Goal: Find specific page/section: Find specific page/section

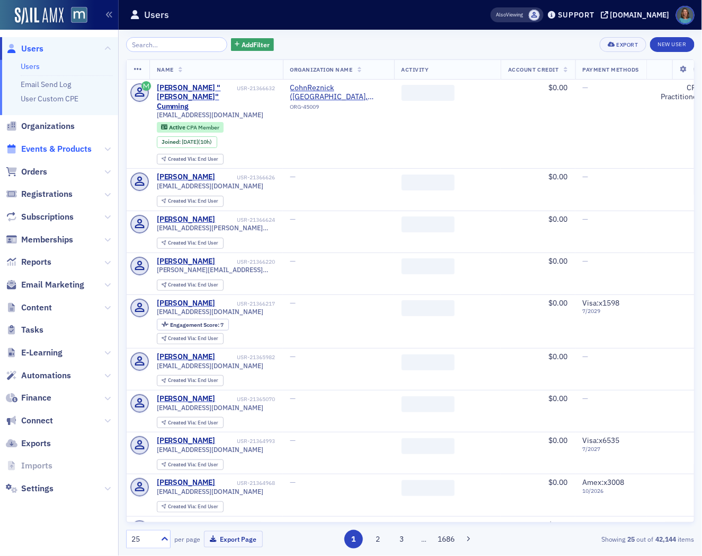
click at [66, 146] on span "Events & Products" at bounding box center [56, 149] width 70 height 12
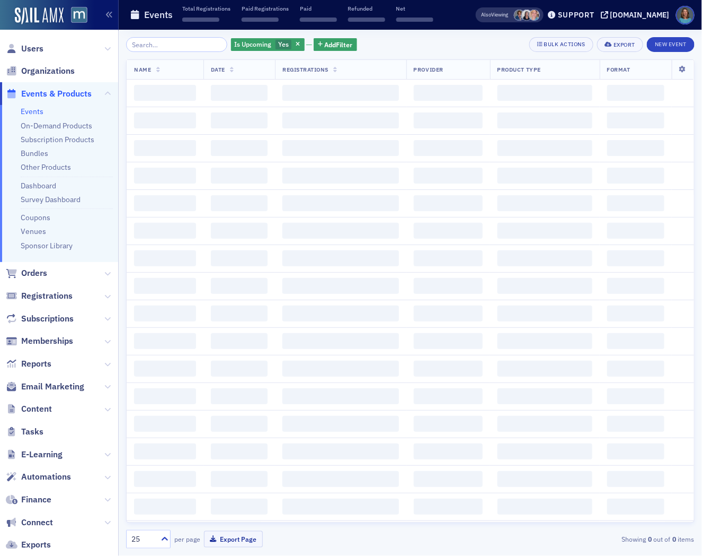
click at [165, 45] on input "search" at bounding box center [176, 44] width 101 height 15
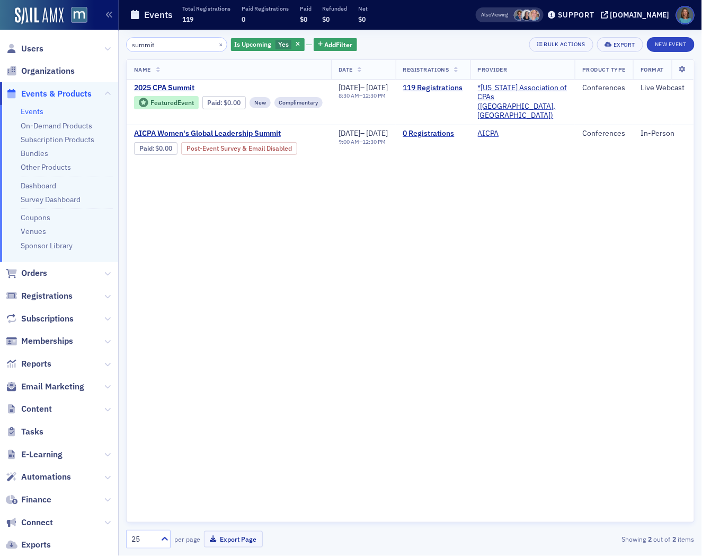
type input "summit"
click at [192, 85] on span "2025 CPA Summit" at bounding box center [223, 88] width 178 height 10
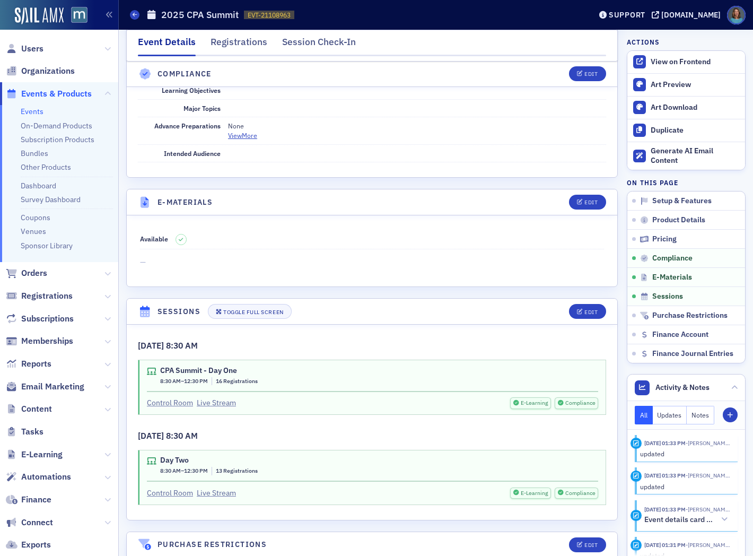
scroll to position [1247, 0]
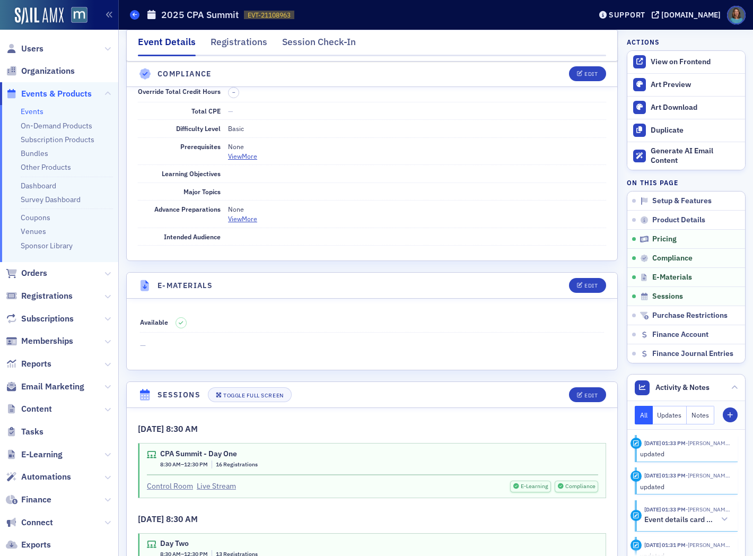
click at [133, 14] on icon at bounding box center [135, 14] width 4 height 5
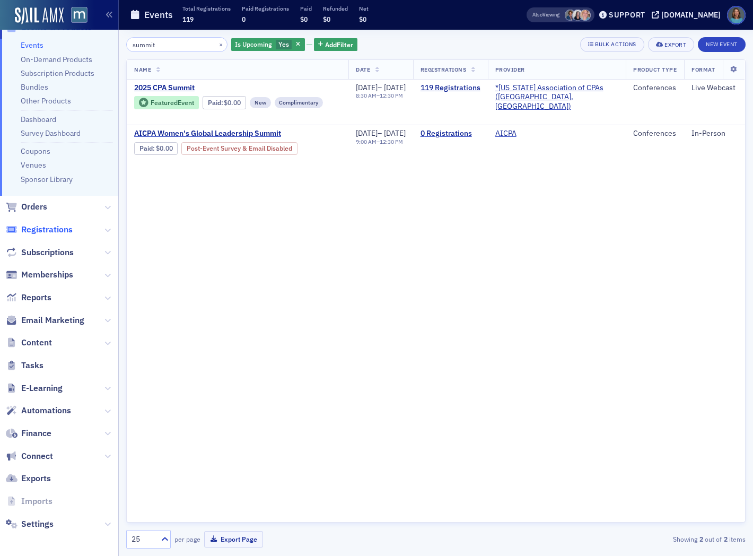
scroll to position [7, 0]
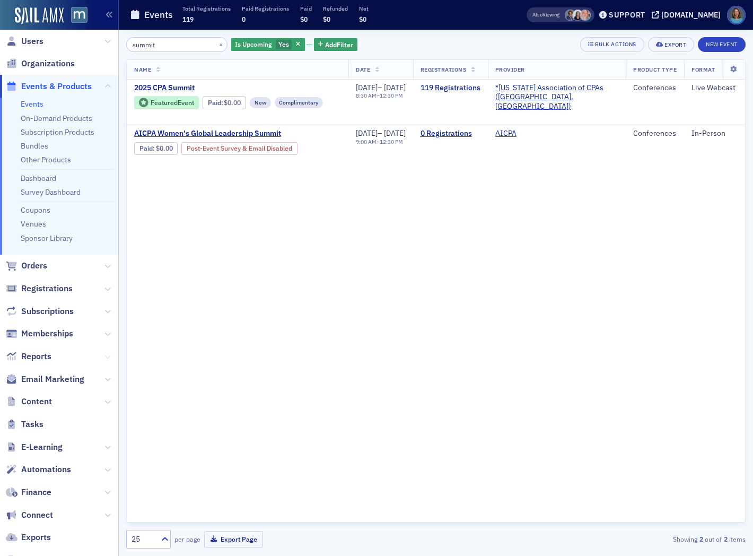
click at [104, 357] on icon at bounding box center [107, 357] width 6 height 6
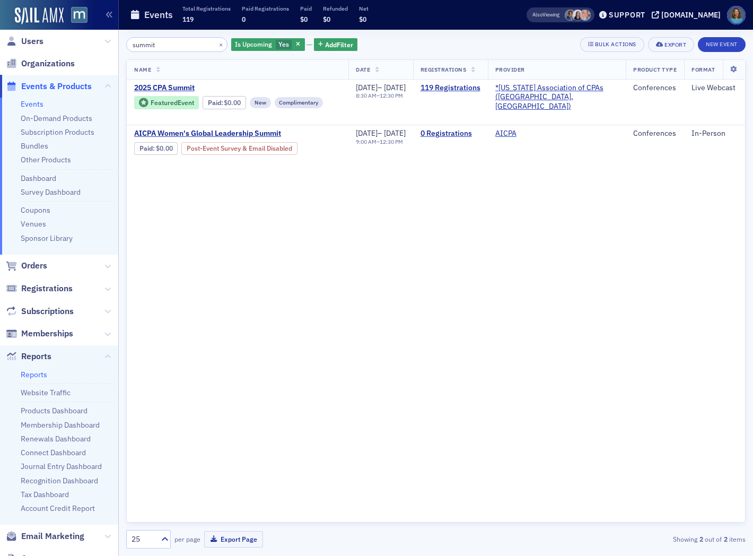
click at [36, 375] on link "Reports" at bounding box center [34, 374] width 27 height 10
